Goal: Task Accomplishment & Management: Manage account settings

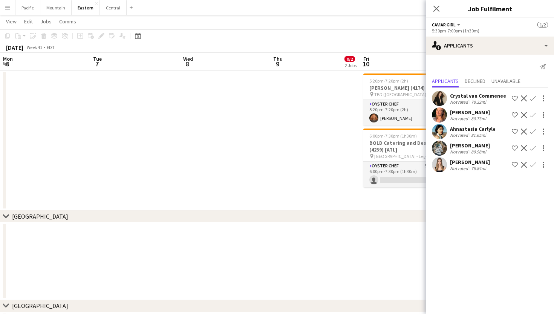
scroll to position [0, 271]
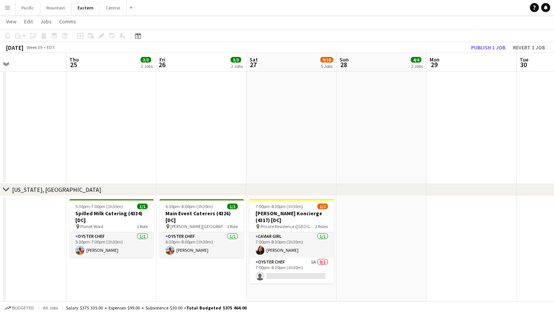
scroll to position [793, 0]
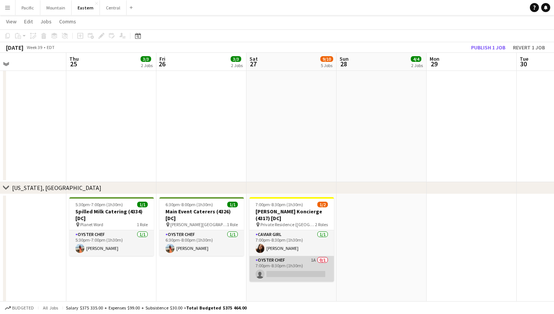
click at [288, 268] on app-card-role "Oyster Chef 1A 0/1 7:00pm-8:30pm (1h30m) single-neutral-actions" at bounding box center [292, 269] width 84 height 26
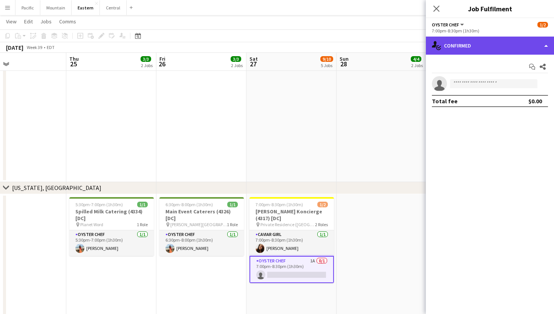
click at [534, 48] on div "single-neutral-actions-check-2 Confirmed" at bounding box center [490, 46] width 128 height 18
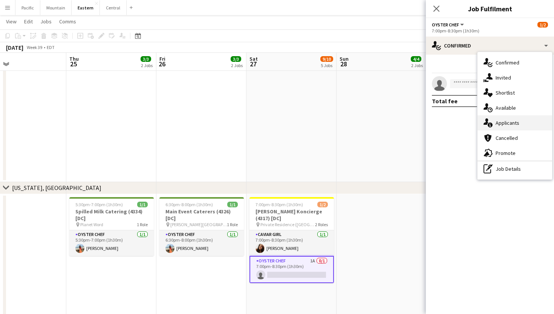
click at [518, 120] on span "Applicants" at bounding box center [508, 123] width 24 height 7
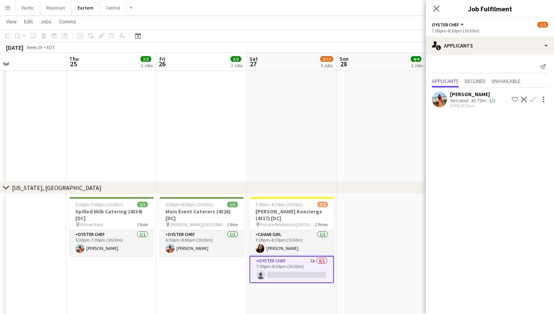
click at [532, 100] on app-icon "Confirm" at bounding box center [533, 100] width 6 height 6
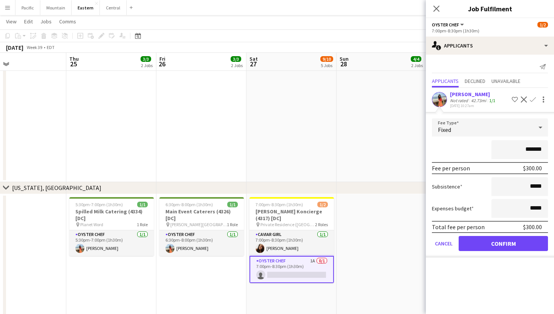
click at [509, 244] on button "Confirm" at bounding box center [503, 243] width 89 height 15
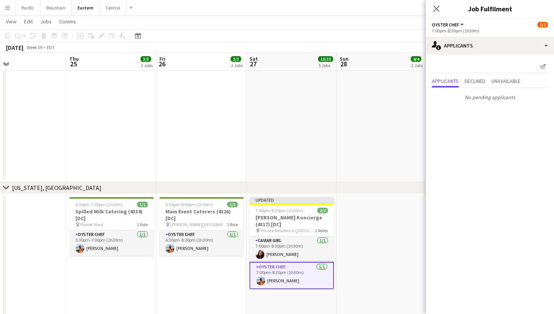
click at [437, 7] on icon "Close pop-in" at bounding box center [437, 9] width 6 height 6
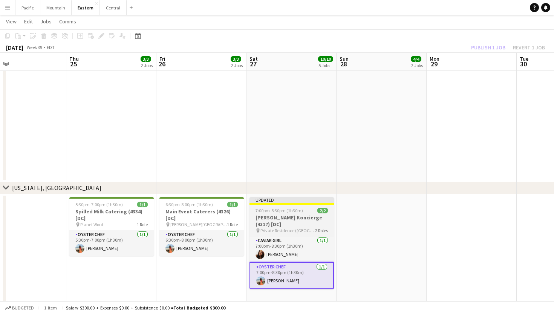
click at [292, 215] on h3 "[PERSON_NAME] Koncierge (4317) [DC]" at bounding box center [292, 221] width 84 height 14
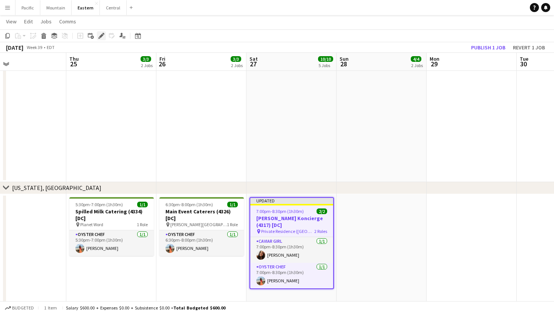
click at [103, 36] on icon "Edit" at bounding box center [101, 36] width 6 height 6
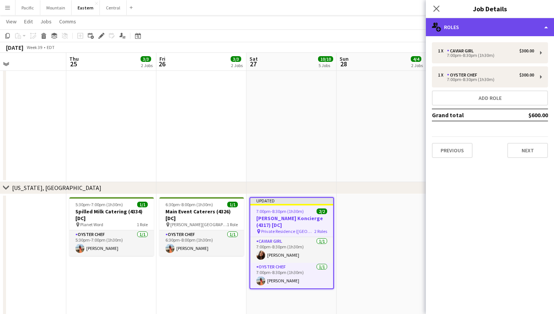
click at [499, 32] on div "multiple-users-add Roles" at bounding box center [490, 27] width 128 height 18
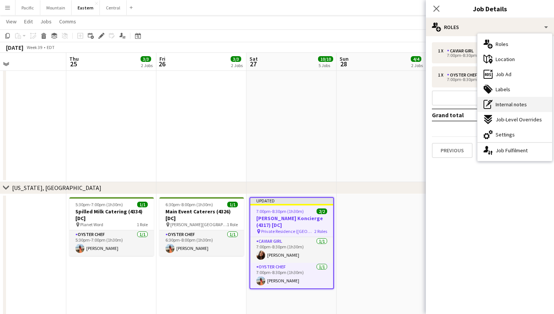
click at [503, 107] on span "Internal notes" at bounding box center [511, 104] width 31 height 7
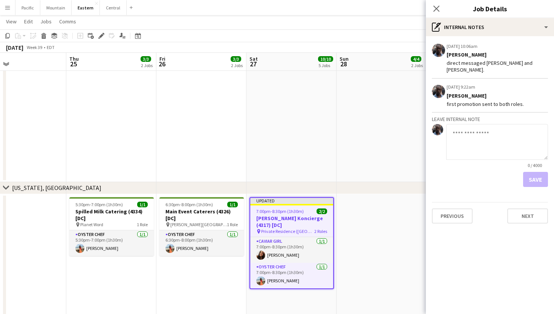
click at [473, 127] on textarea at bounding box center [497, 142] width 102 height 36
type textarea "**********"
click at [532, 177] on button "Save" at bounding box center [535, 179] width 25 height 15
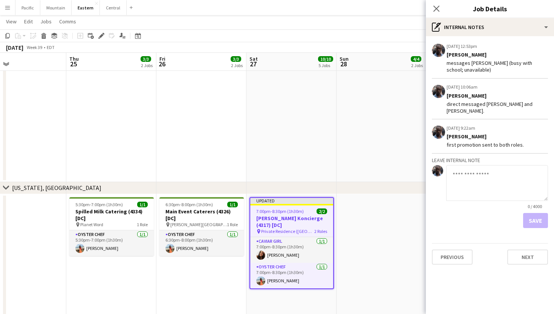
click at [467, 185] on textarea at bounding box center [497, 183] width 102 height 36
type textarea "**********"
click at [534, 214] on button "Save" at bounding box center [535, 220] width 25 height 15
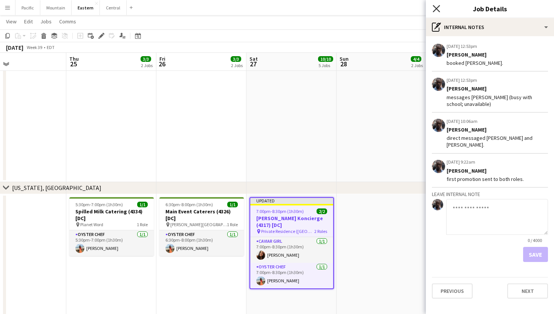
click at [438, 8] on icon "Close pop-in" at bounding box center [436, 8] width 7 height 7
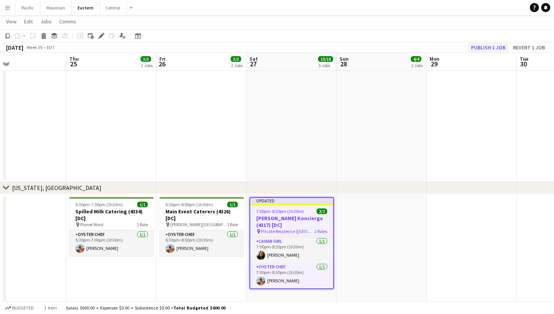
click at [494, 48] on button "Publish 1 job" at bounding box center [488, 48] width 40 height 10
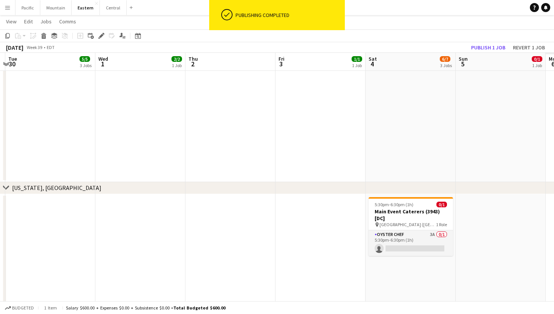
scroll to position [0, 223]
